Goal: Check status: Check status

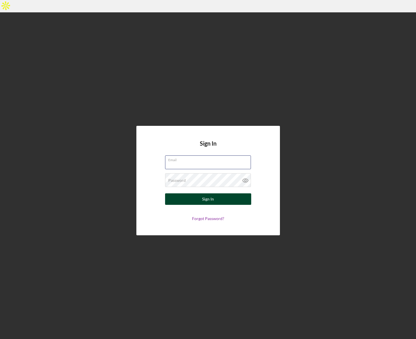
type input "[EMAIL_ADDRESS][DOMAIN_NAME]"
click at [214, 193] on button "Sign In" at bounding box center [208, 198] width 86 height 11
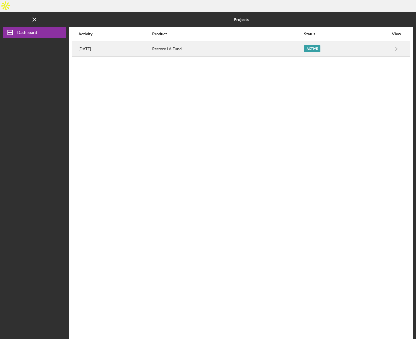
click at [209, 42] on div "Restore LA Fund" at bounding box center [227, 49] width 151 height 14
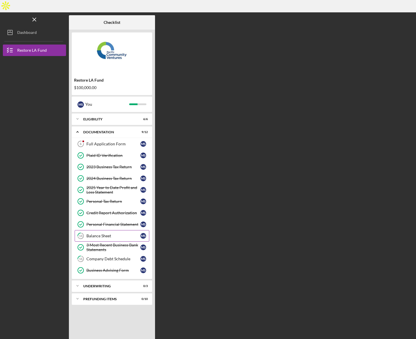
click at [108, 233] on div "Balance Sheet" at bounding box center [113, 235] width 54 height 5
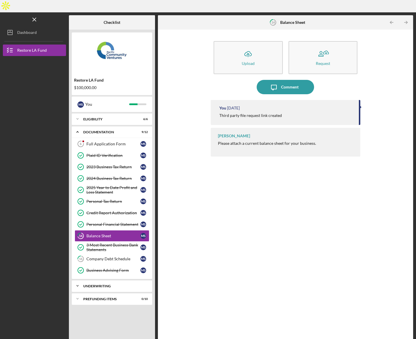
click at [105, 280] on div "Icon/Expander Underwriting 0 / 3" at bounding box center [112, 285] width 80 height 11
